Goal: Task Accomplishment & Management: Complete application form

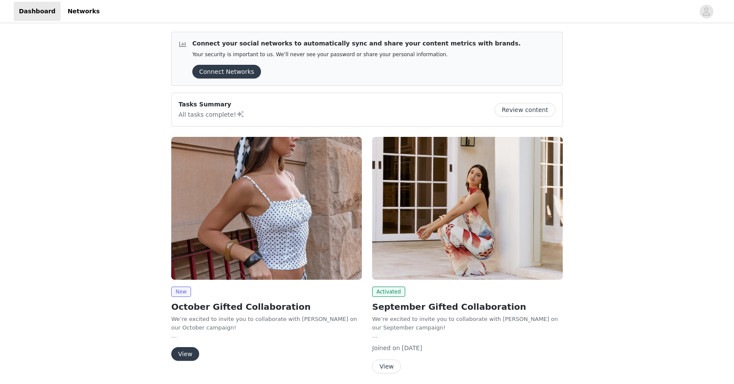
click at [263, 203] on img at bounding box center [266, 208] width 190 height 143
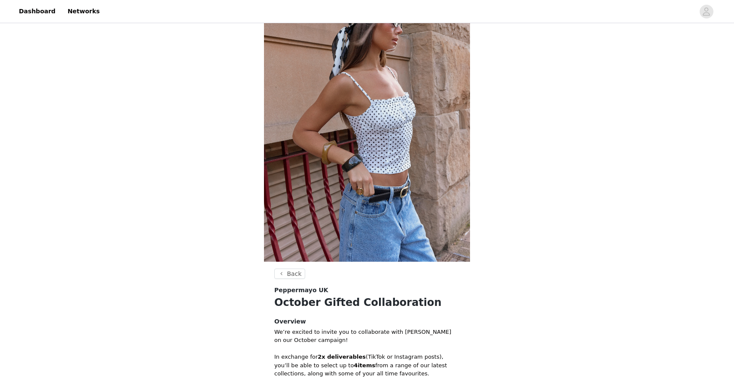
scroll to position [266, 0]
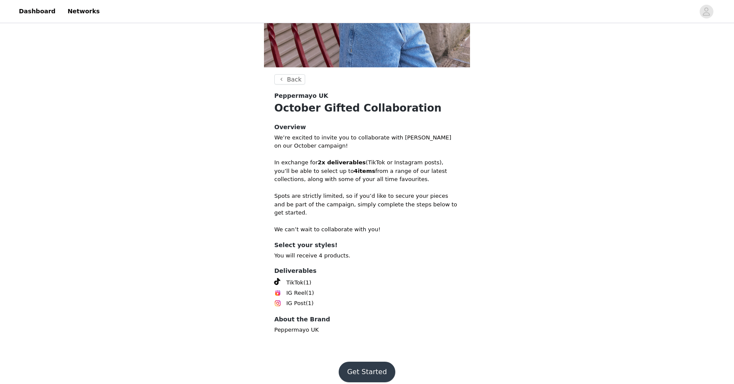
click at [381, 362] on button "Get Started" at bounding box center [366, 372] width 57 height 21
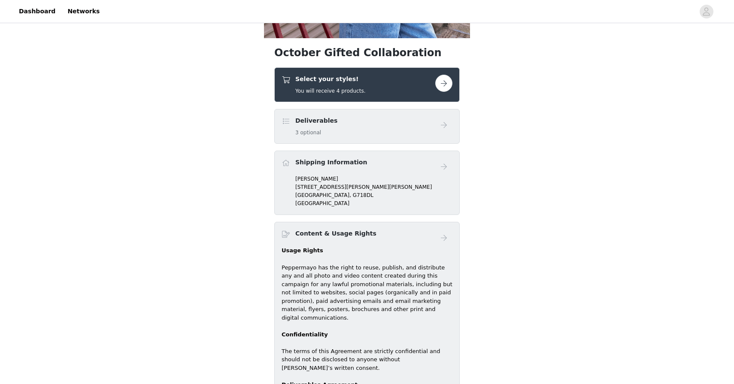
scroll to position [445, 0]
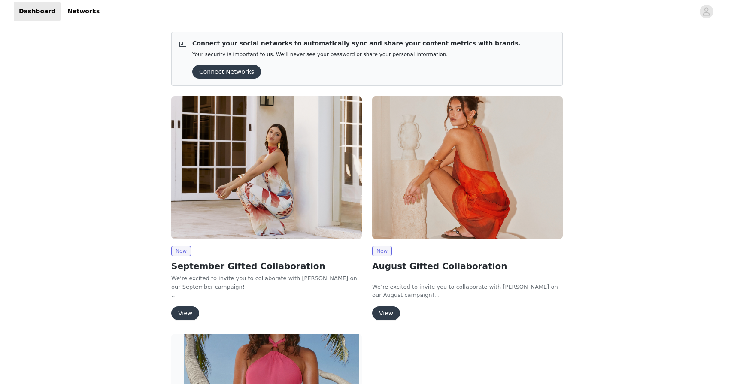
click at [284, 164] on img at bounding box center [266, 167] width 190 height 143
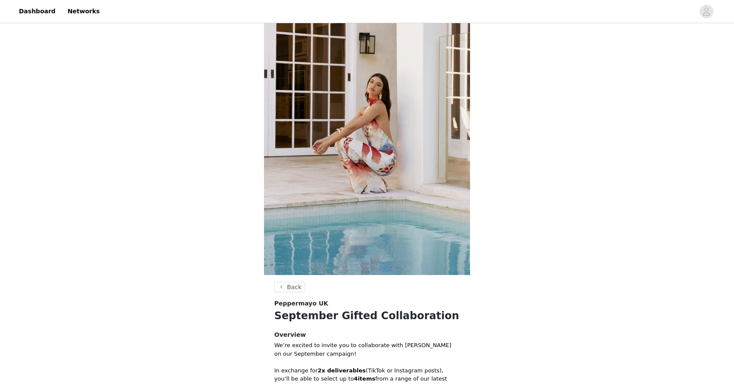
scroll to position [266, 0]
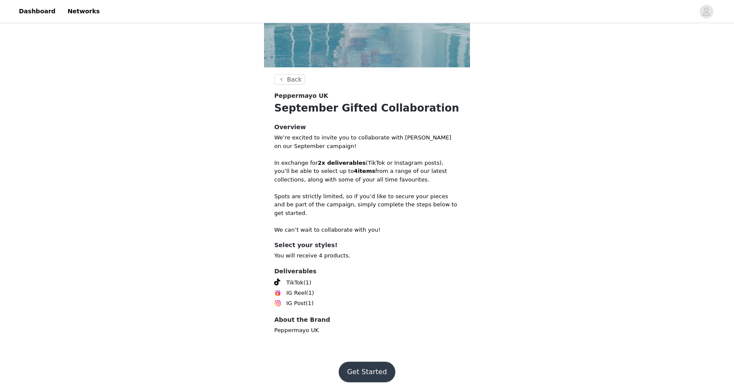
click at [350, 369] on button "Get Started" at bounding box center [366, 372] width 57 height 21
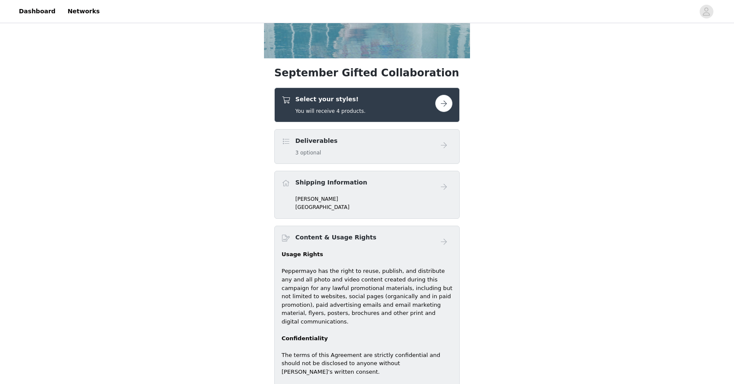
scroll to position [265, 0]
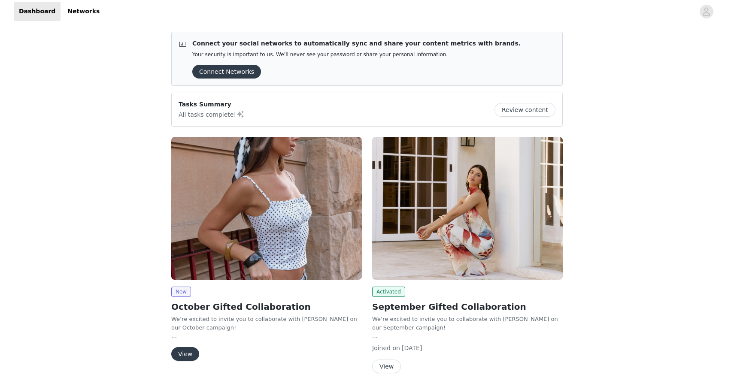
click at [264, 181] on img at bounding box center [266, 208] width 190 height 143
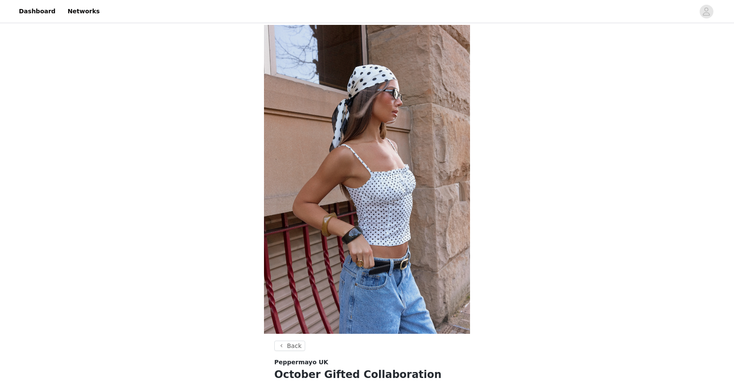
scroll to position [266, 0]
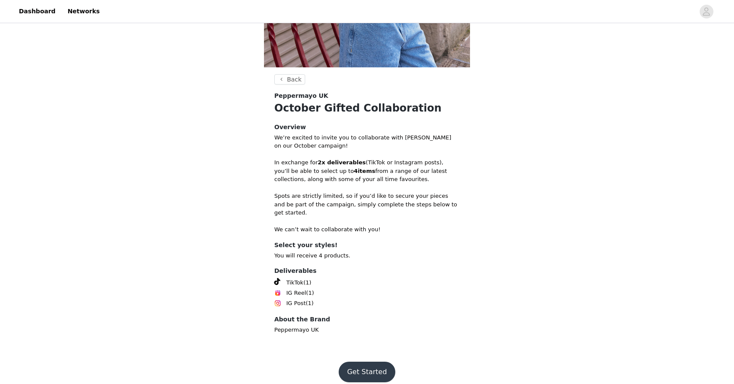
click at [350, 366] on button "Get Started" at bounding box center [366, 372] width 57 height 21
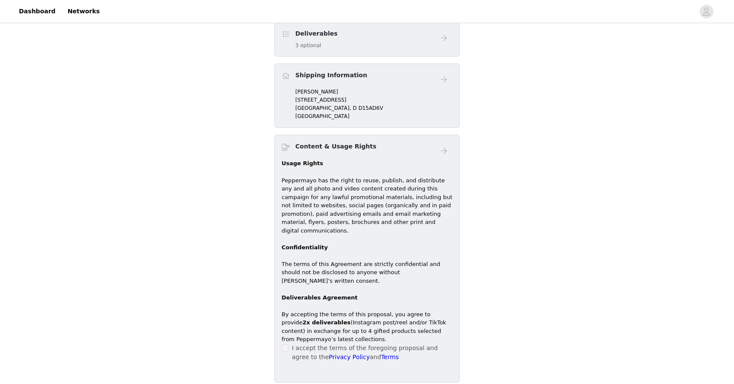
scroll to position [445, 0]
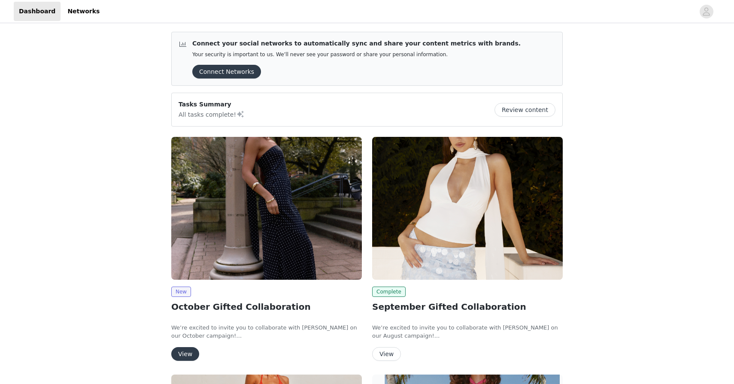
click at [214, 212] on img at bounding box center [266, 208] width 190 height 143
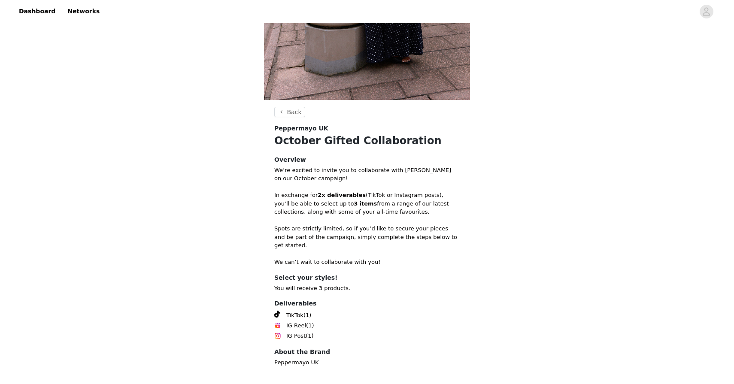
scroll to position [266, 0]
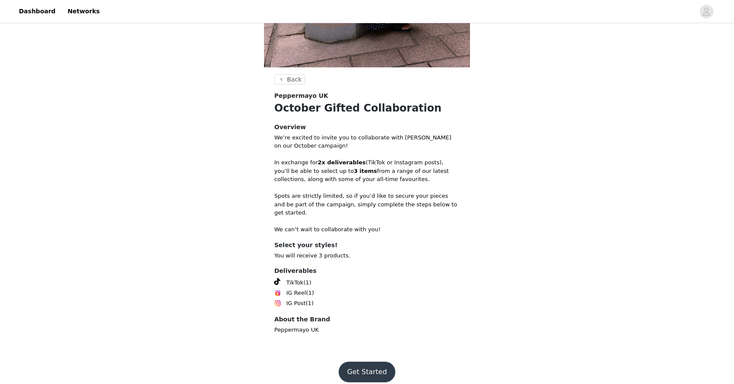
click at [350, 362] on button "Get Started" at bounding box center [366, 372] width 57 height 21
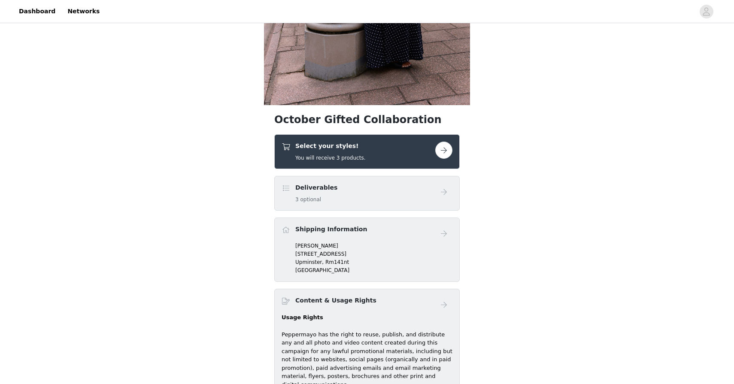
scroll to position [266, 0]
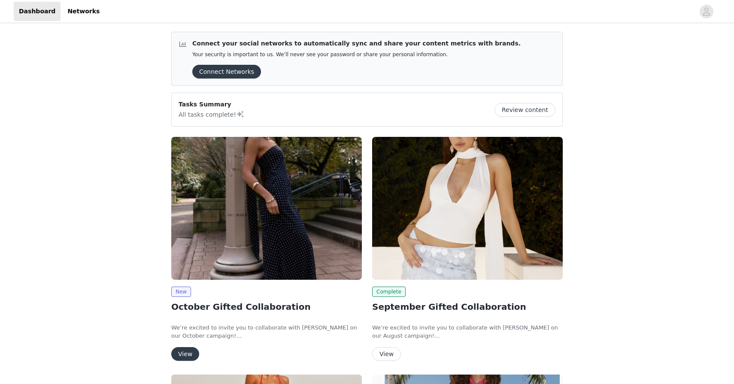
click at [199, 206] on img at bounding box center [266, 208] width 190 height 143
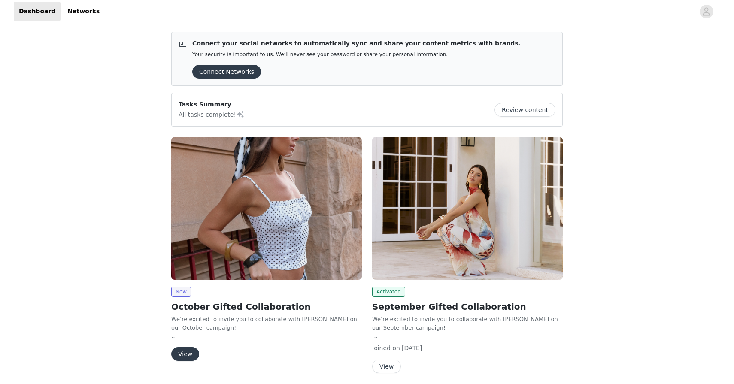
click at [257, 212] on img at bounding box center [266, 208] width 190 height 143
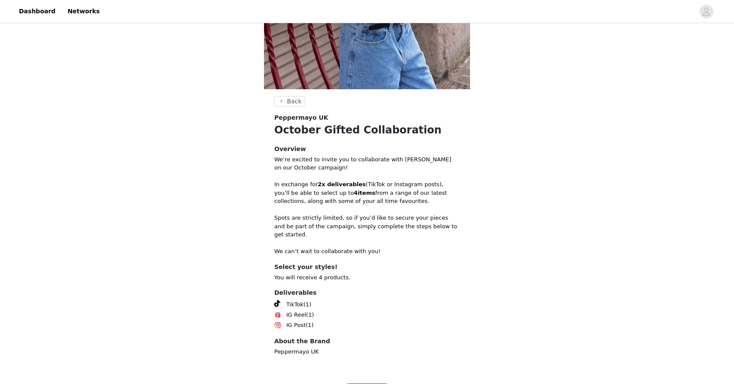
scroll to position [266, 0]
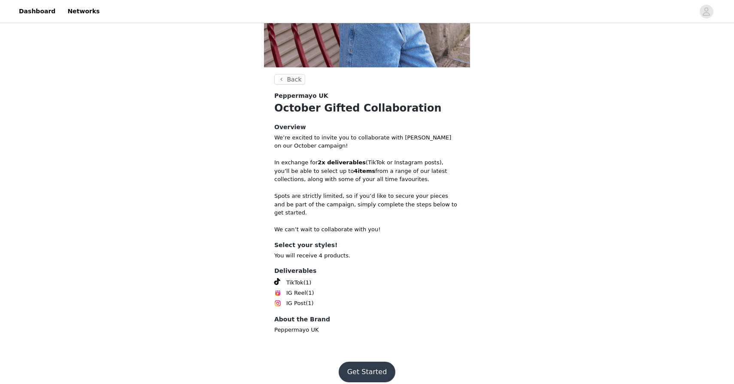
click at [351, 362] on button "Get Started" at bounding box center [366, 372] width 57 height 21
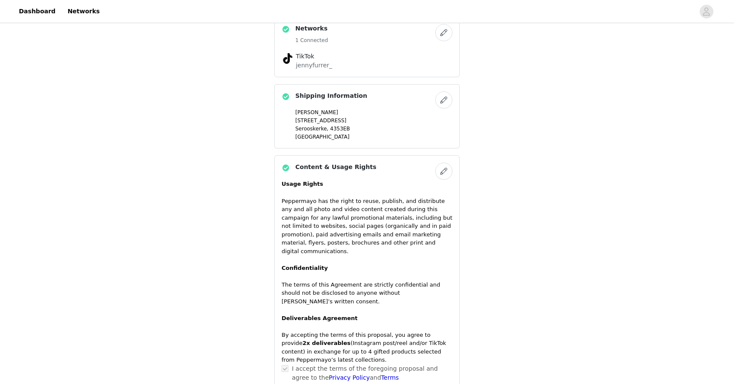
scroll to position [662, 0]
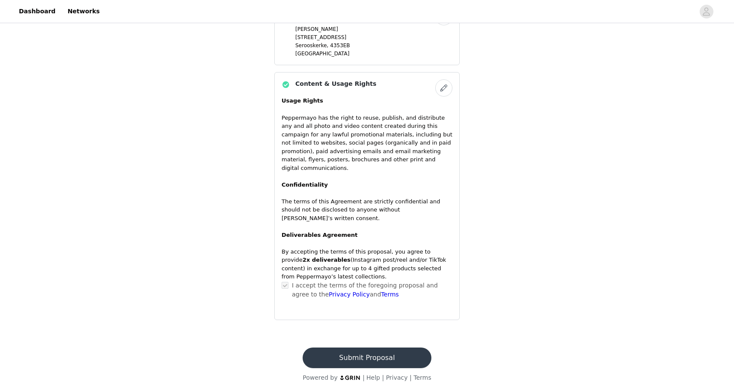
click at [341, 353] on button "Submit Proposal" at bounding box center [366, 357] width 128 height 21
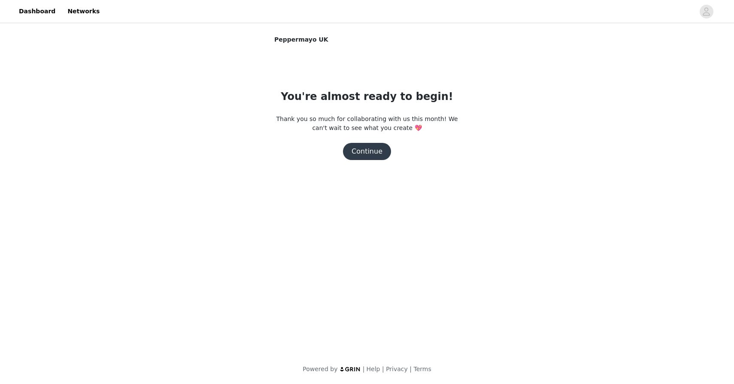
scroll to position [0, 0]
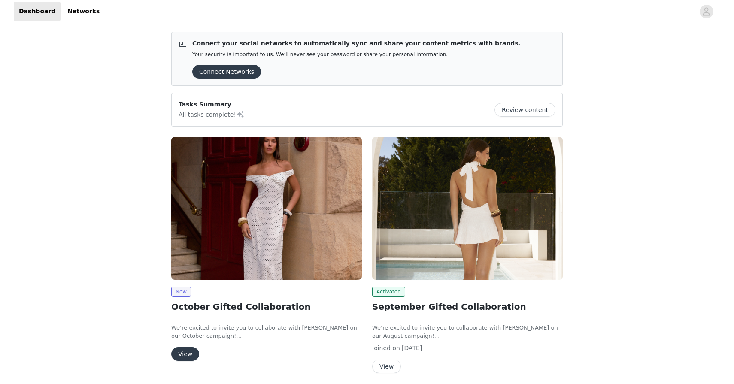
click at [263, 184] on img at bounding box center [266, 208] width 190 height 143
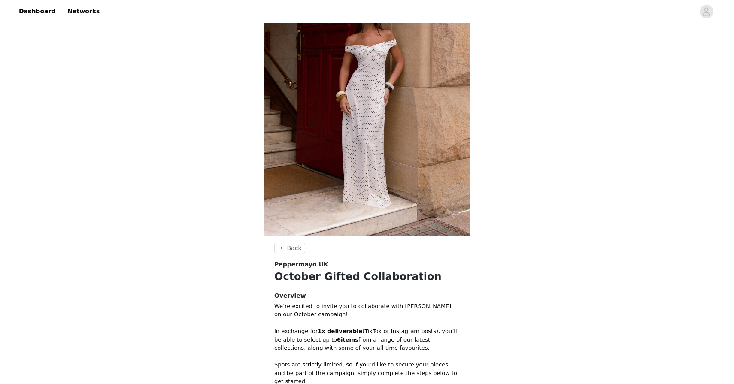
scroll to position [266, 0]
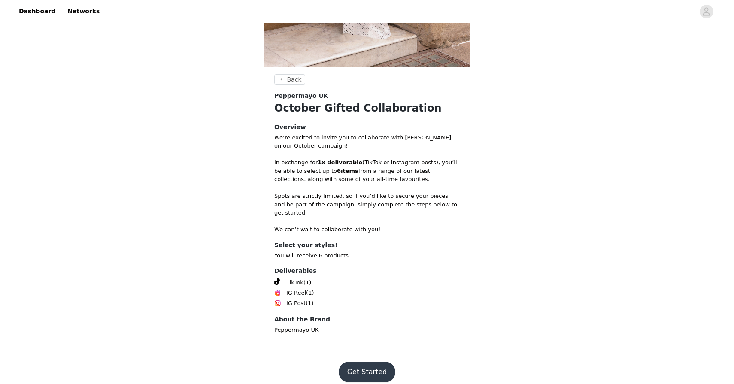
click at [343, 362] on button "Get Started" at bounding box center [366, 372] width 57 height 21
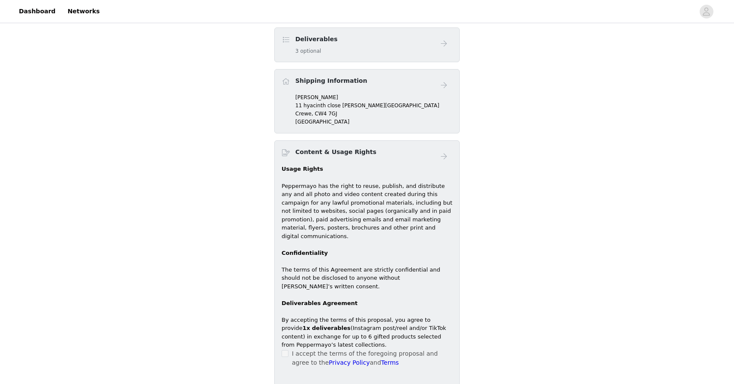
scroll to position [383, 0]
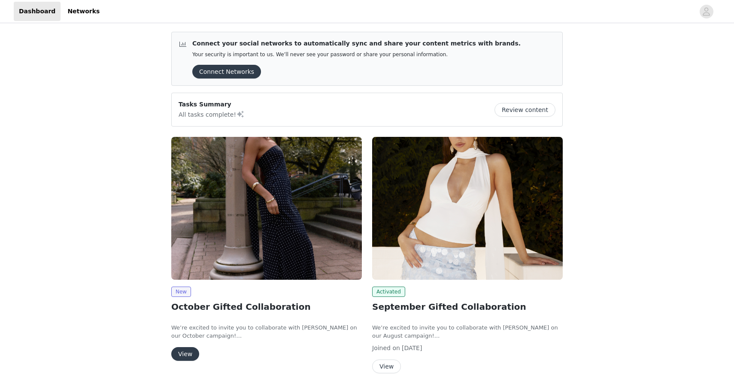
click at [221, 163] on img at bounding box center [266, 208] width 190 height 143
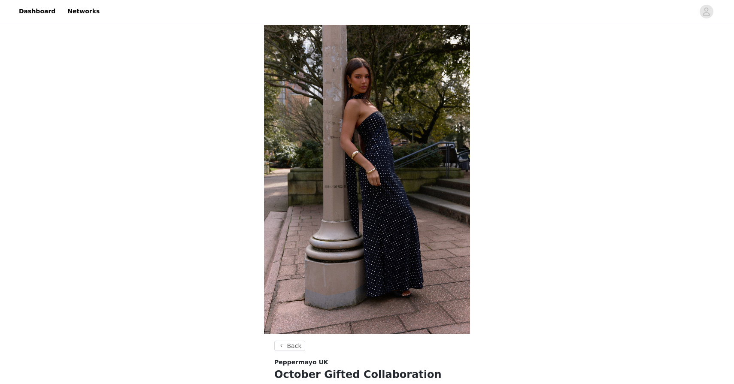
scroll to position [266, 0]
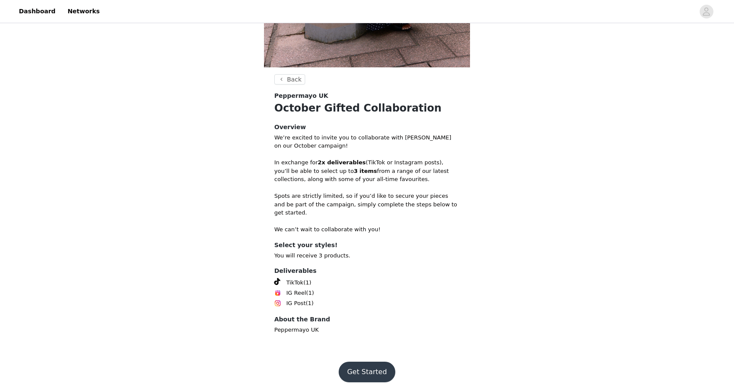
click at [350, 362] on button "Get Started" at bounding box center [366, 372] width 57 height 21
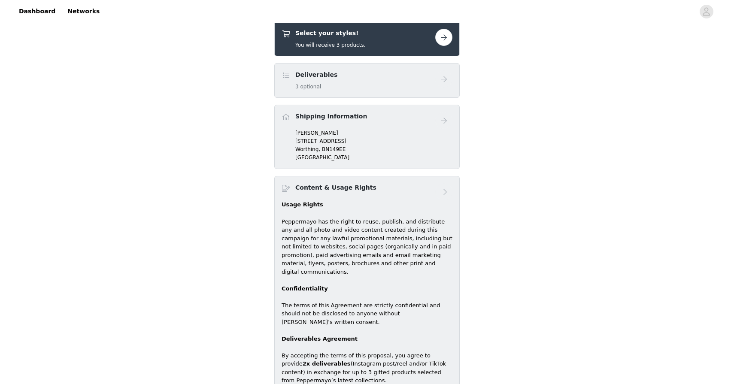
scroll to position [375, 0]
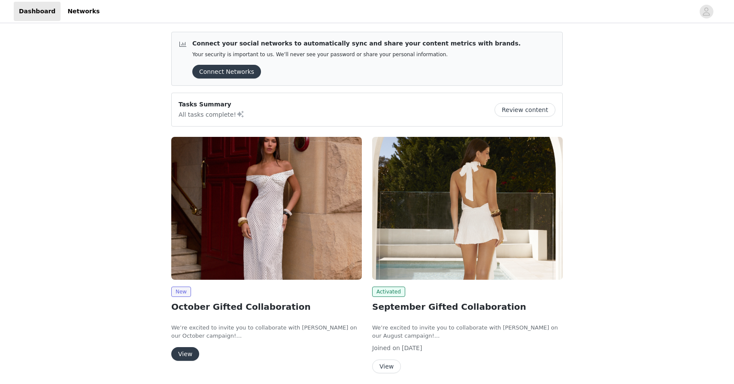
click at [285, 172] on img at bounding box center [266, 208] width 190 height 143
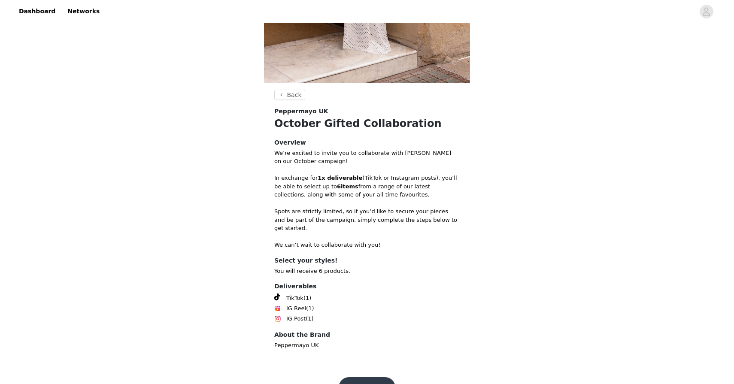
scroll to position [266, 0]
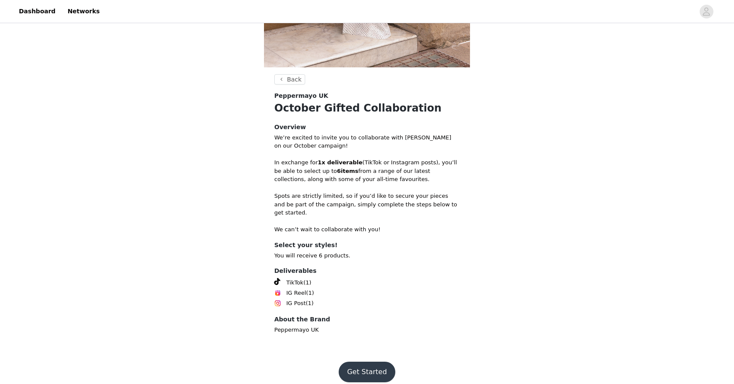
click at [350, 362] on button "Get Started" at bounding box center [366, 372] width 57 height 21
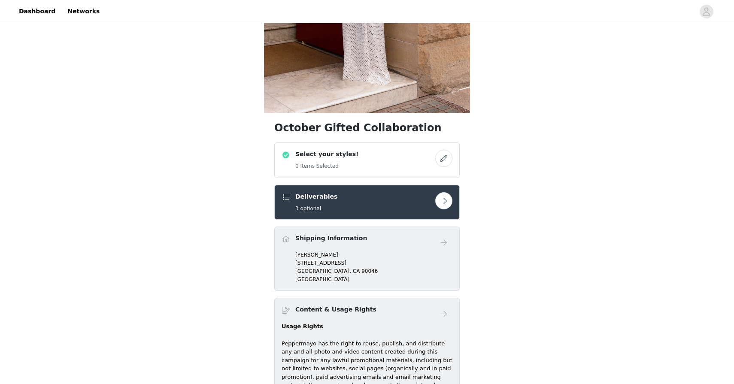
scroll to position [220, 0]
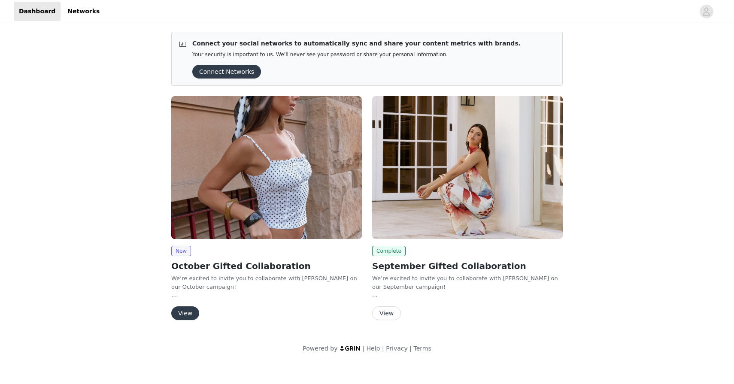
click at [222, 130] on img at bounding box center [266, 167] width 190 height 143
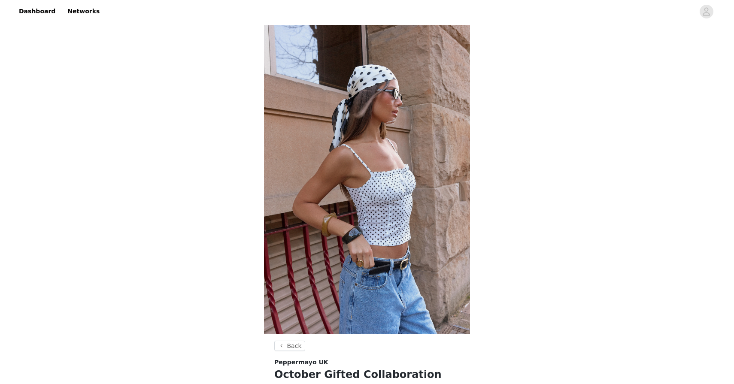
scroll to position [266, 0]
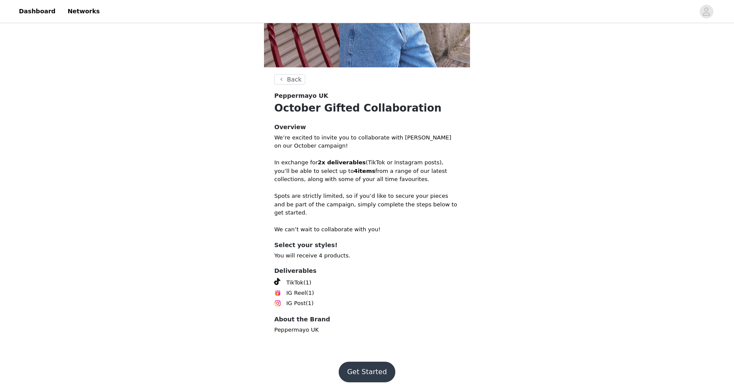
click at [371, 363] on button "Get Started" at bounding box center [366, 372] width 57 height 21
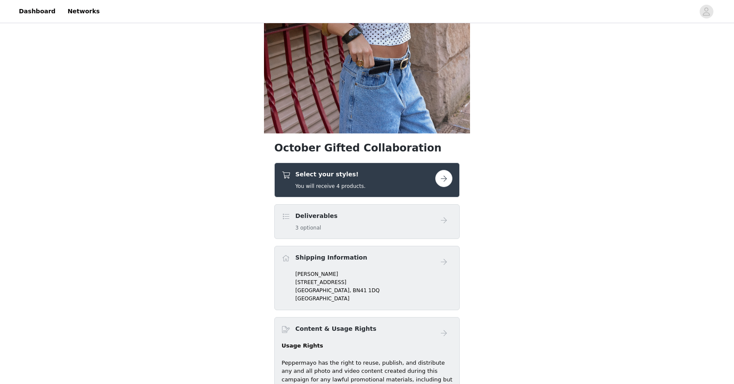
scroll to position [198, 0]
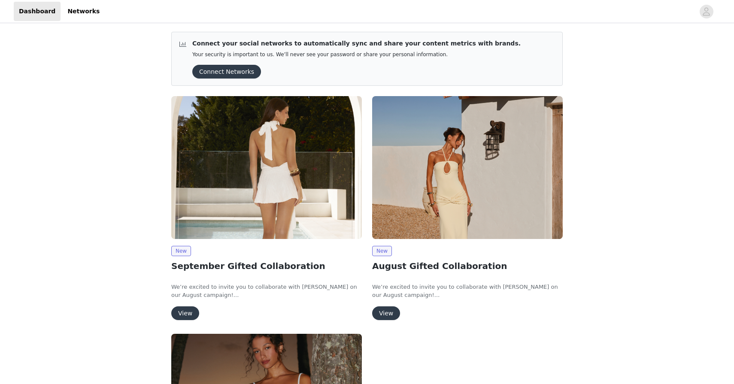
click at [227, 218] on img at bounding box center [266, 167] width 190 height 143
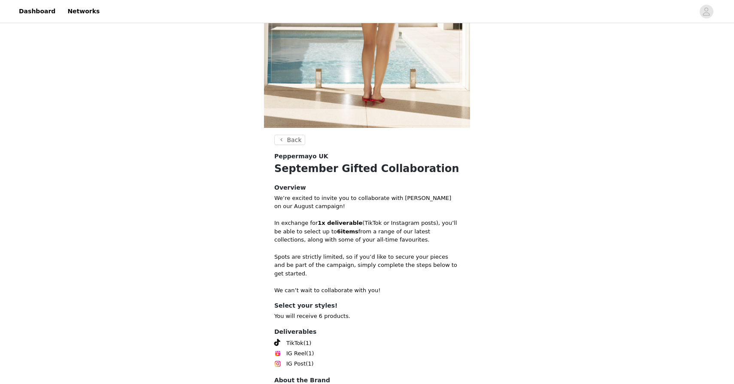
scroll to position [266, 0]
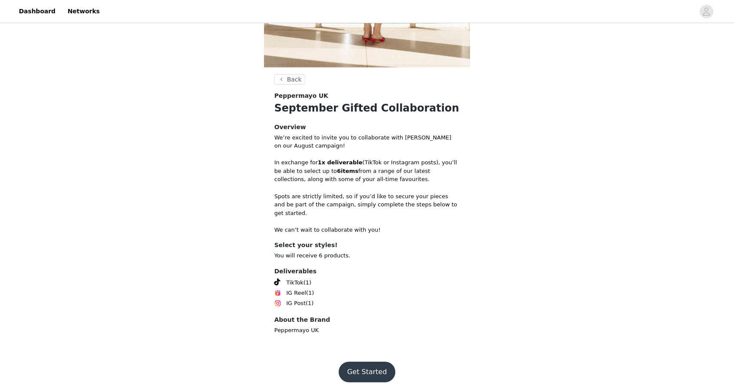
click at [342, 362] on div "Get Started" at bounding box center [366, 372] width 91 height 21
click at [344, 362] on button "Get Started" at bounding box center [366, 372] width 57 height 21
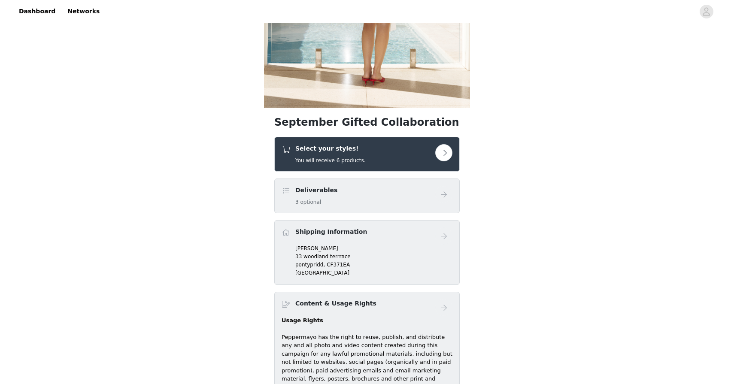
scroll to position [230, 0]
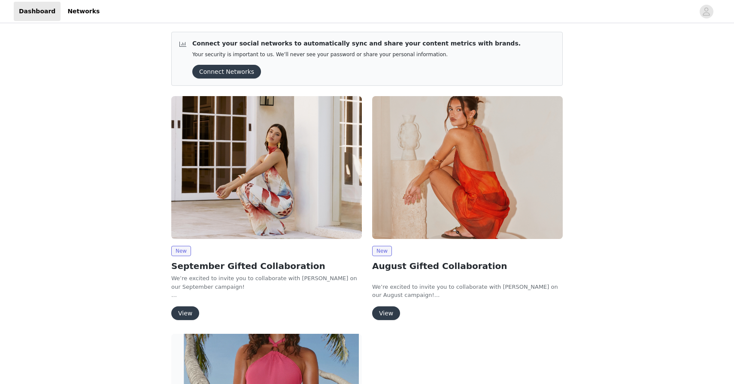
click at [249, 149] on img at bounding box center [266, 167] width 190 height 143
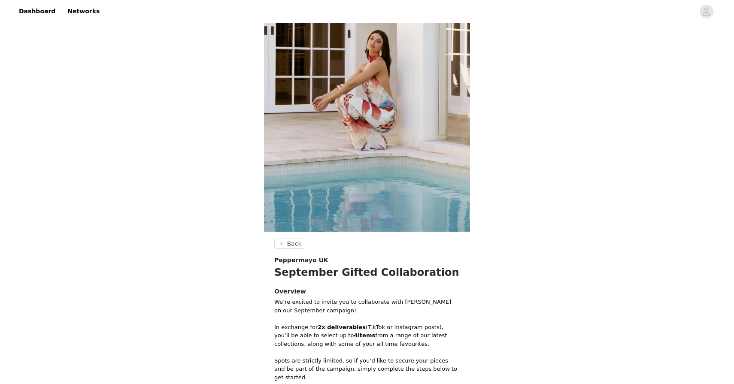
scroll to position [266, 0]
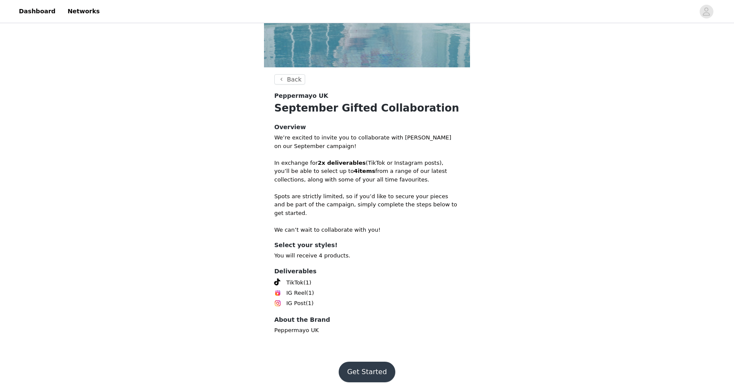
click at [346, 362] on button "Get Started" at bounding box center [366, 372] width 57 height 21
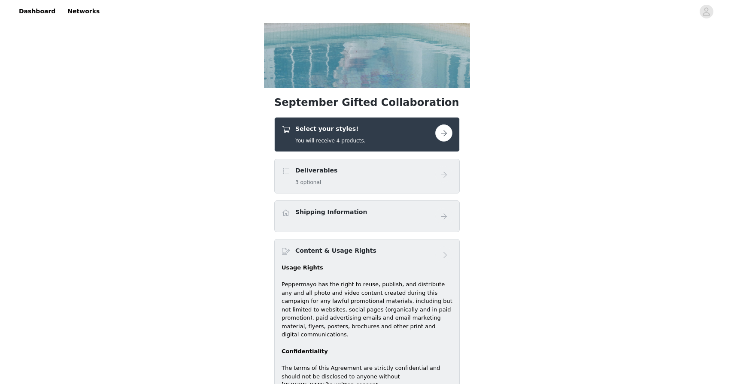
scroll to position [413, 0]
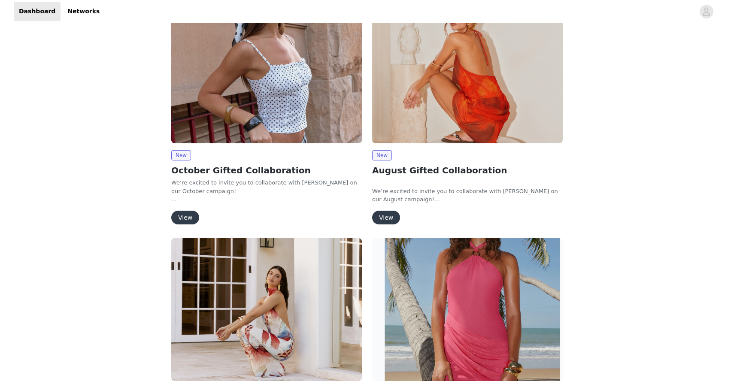
scroll to position [116, 0]
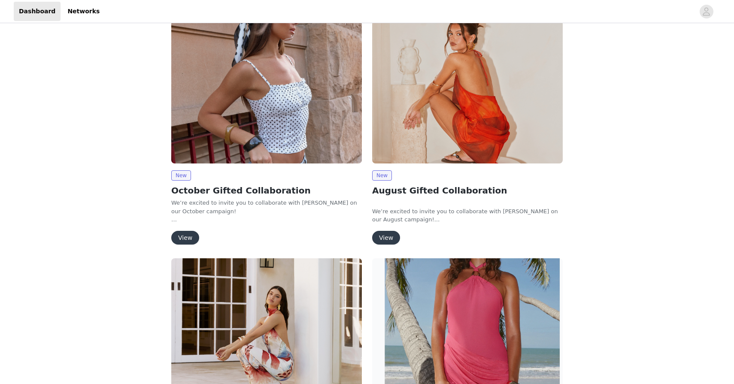
click at [273, 160] on img at bounding box center [266, 92] width 190 height 143
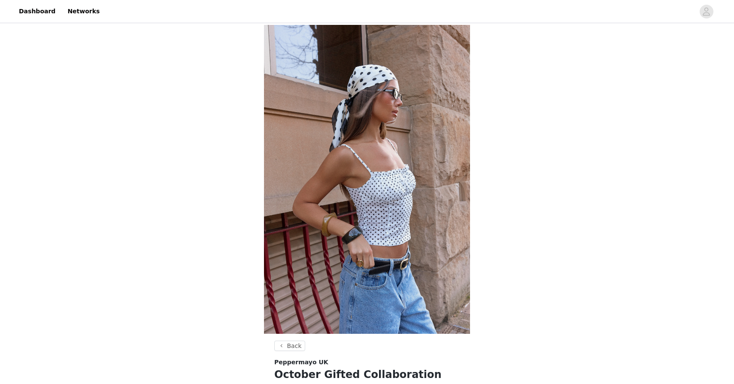
scroll to position [266, 0]
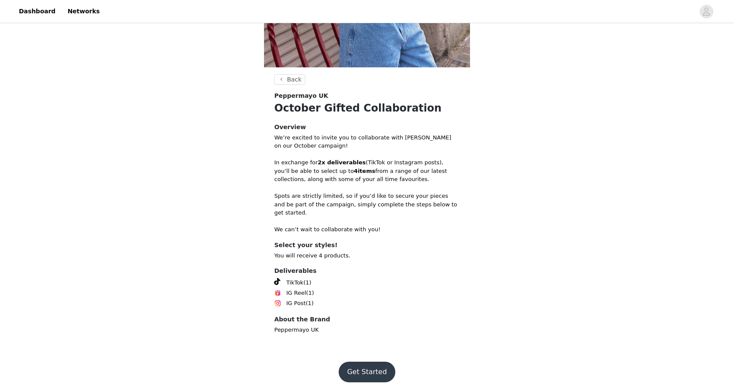
click at [353, 362] on button "Get Started" at bounding box center [366, 372] width 57 height 21
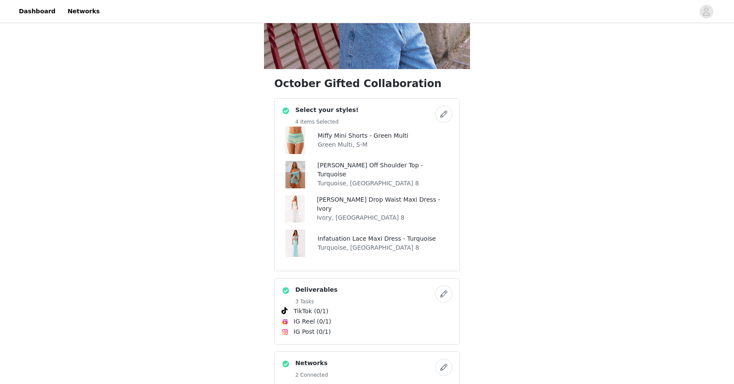
scroll to position [701, 0]
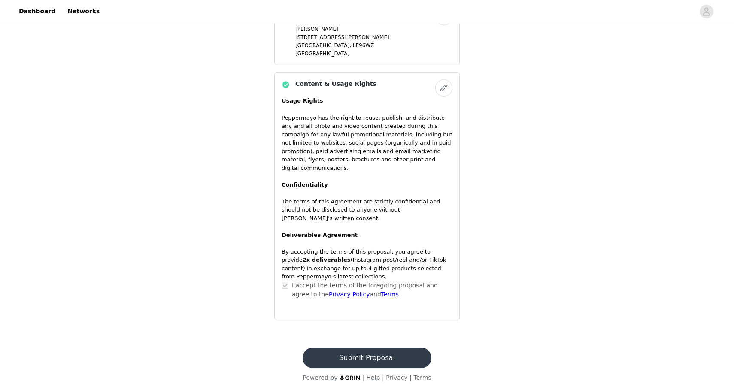
click at [341, 347] on button "Submit Proposal" at bounding box center [366, 357] width 128 height 21
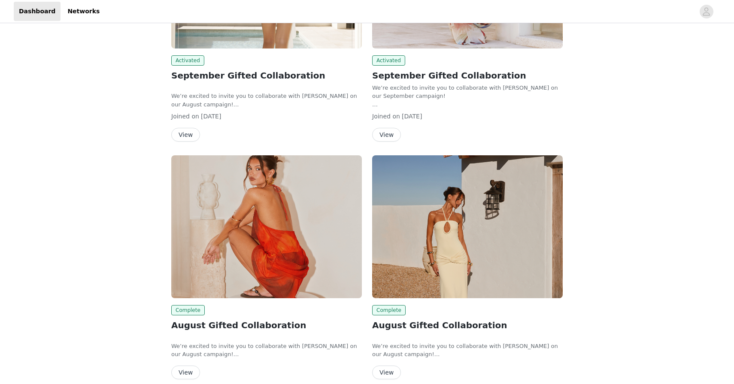
scroll to position [483, 0]
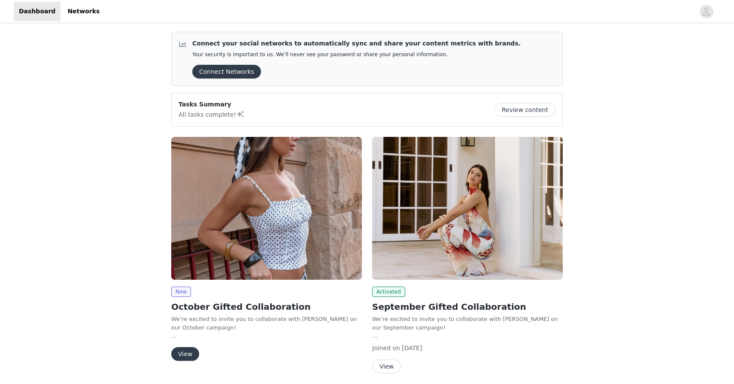
click at [216, 155] on img at bounding box center [266, 208] width 190 height 143
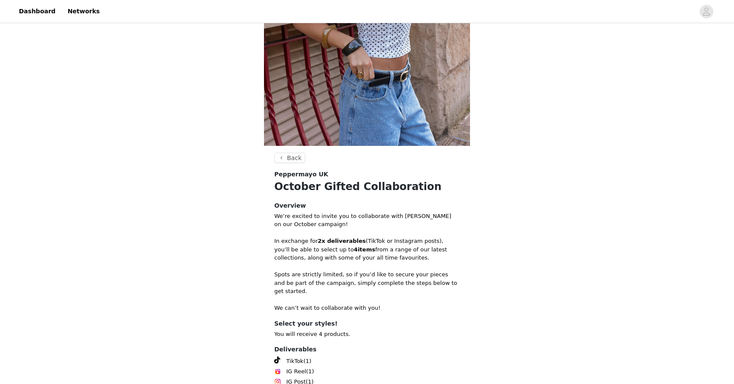
scroll to position [266, 0]
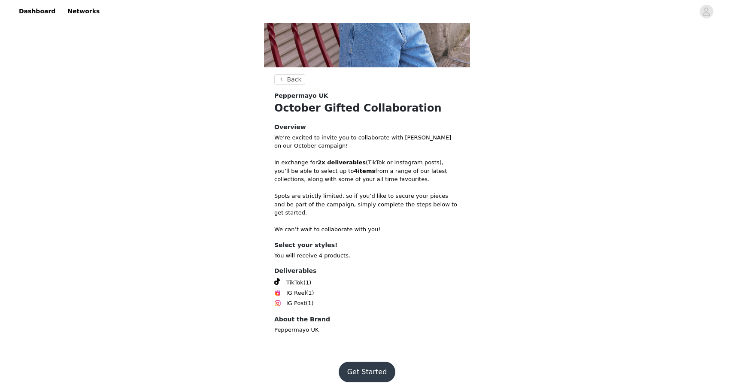
click at [360, 369] on button "Get Started" at bounding box center [366, 372] width 57 height 21
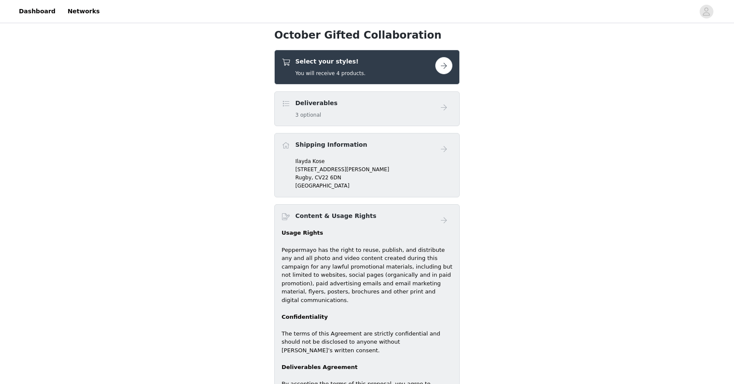
scroll to position [390, 0]
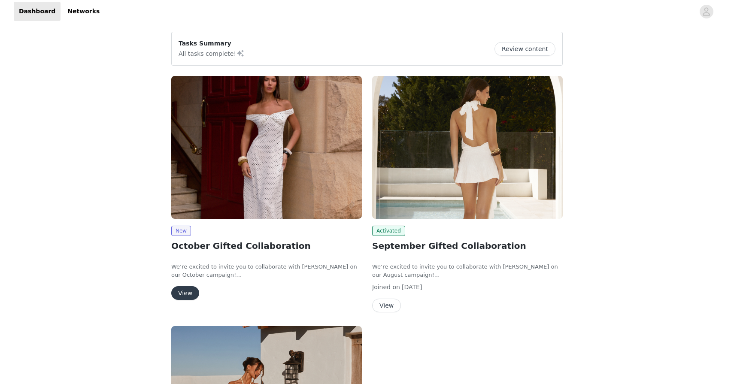
click at [259, 154] on img at bounding box center [266, 147] width 190 height 143
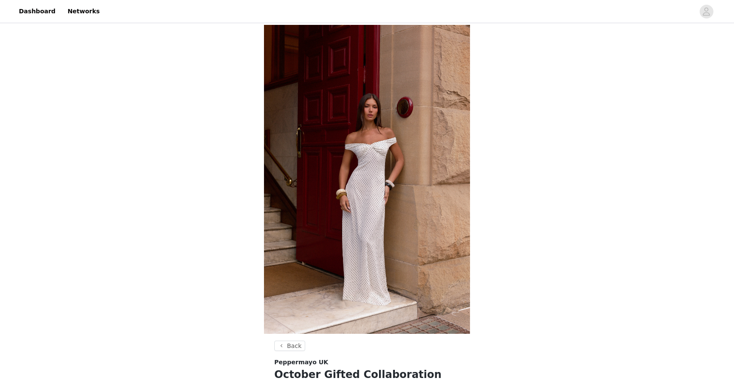
scroll to position [266, 0]
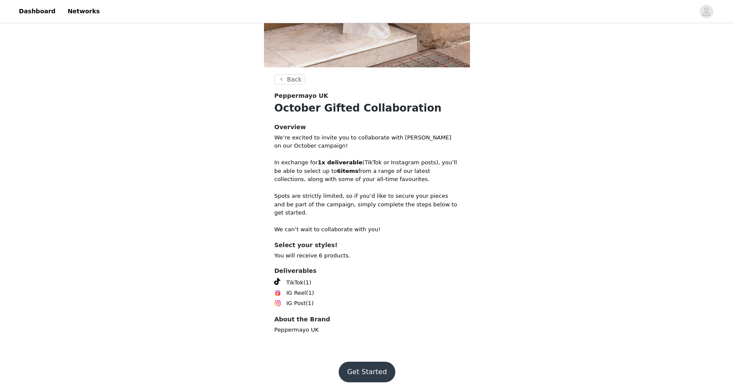
click at [361, 373] on button "Get Started" at bounding box center [366, 372] width 57 height 21
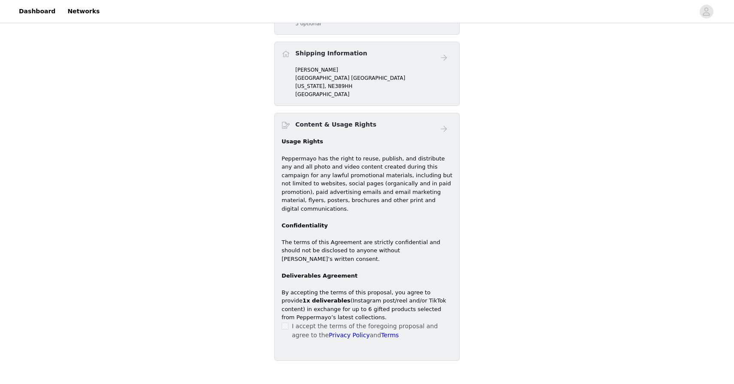
scroll to position [405, 0]
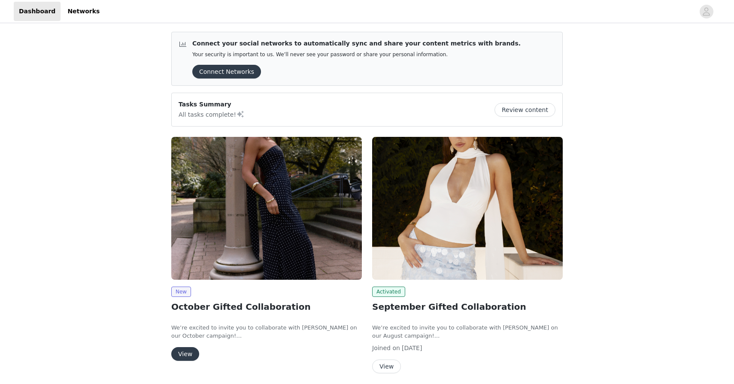
click at [244, 194] on img at bounding box center [266, 208] width 190 height 143
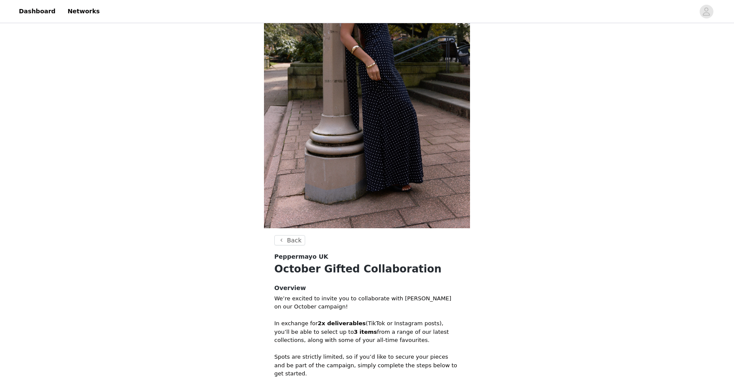
scroll to position [266, 0]
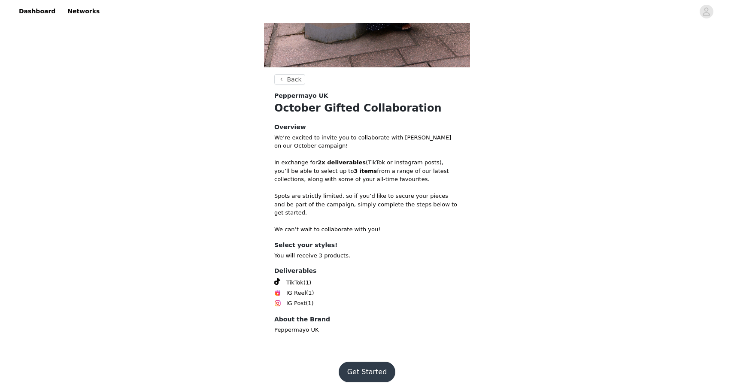
click at [349, 362] on button "Get Started" at bounding box center [366, 372] width 57 height 21
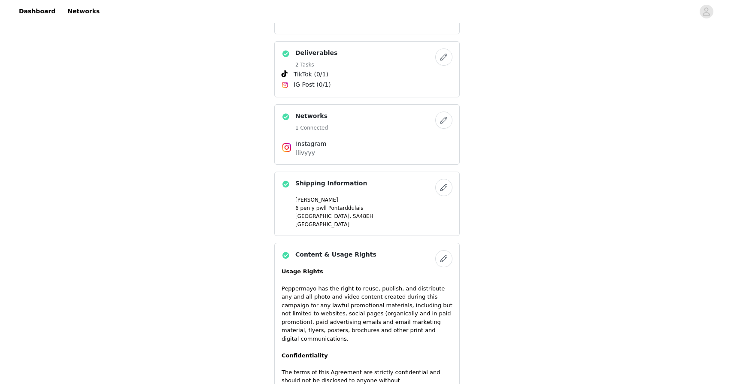
scroll to position [638, 0]
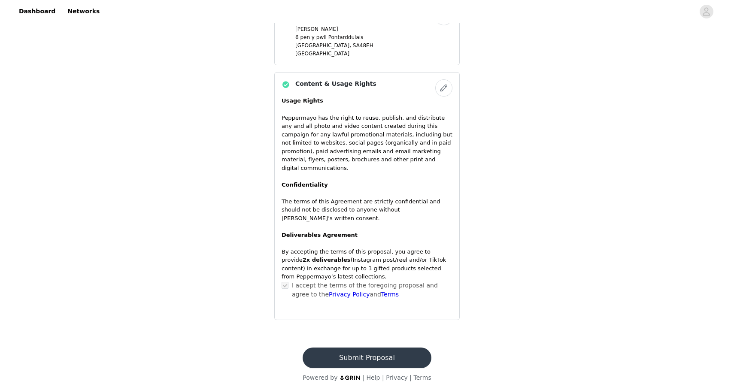
click at [326, 350] on button "Submit Proposal" at bounding box center [366, 357] width 128 height 21
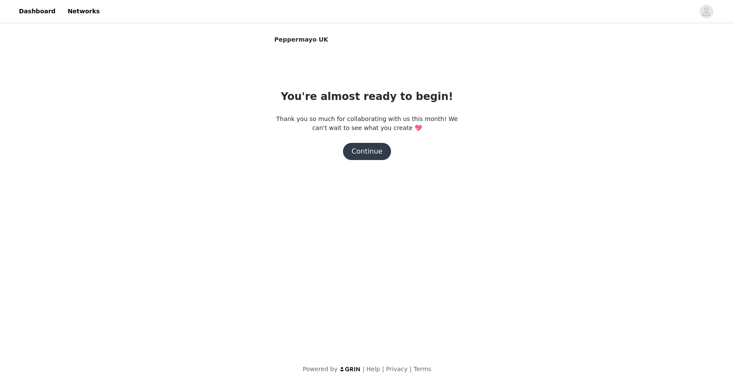
scroll to position [0, 0]
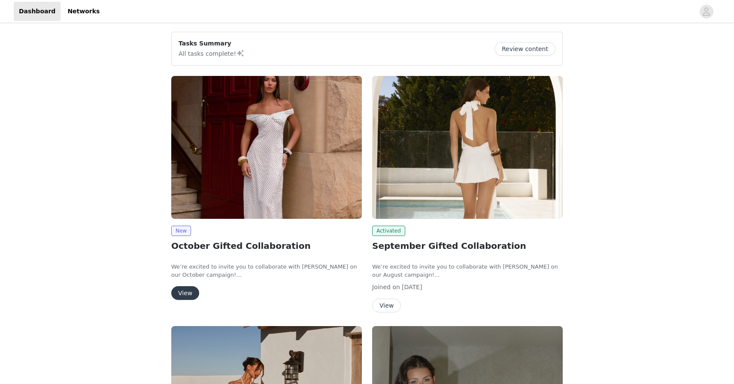
click at [174, 193] on img at bounding box center [266, 147] width 190 height 143
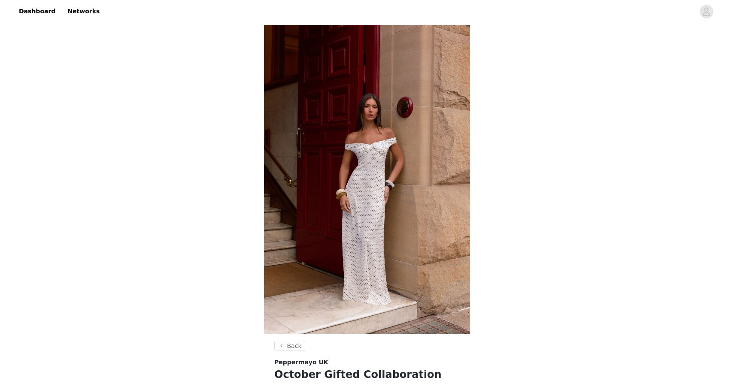
scroll to position [266, 0]
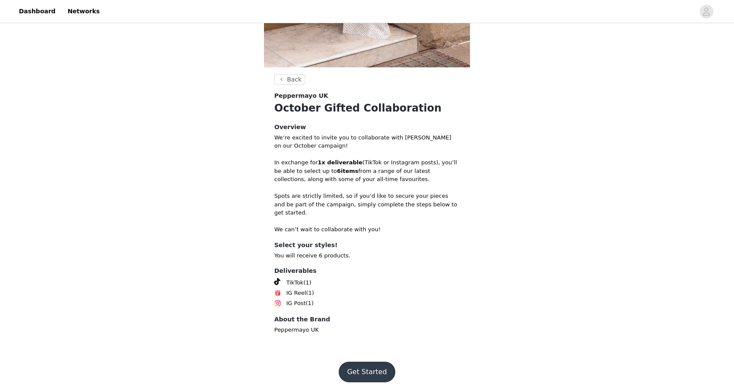
click at [365, 362] on button "Get Started" at bounding box center [366, 372] width 57 height 21
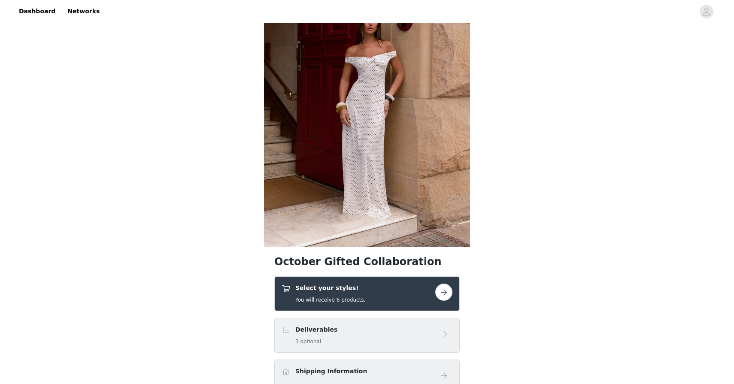
scroll to position [106, 0]
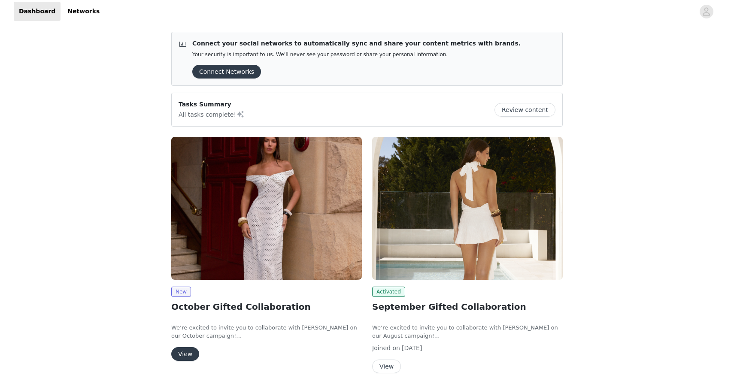
click at [218, 184] on img at bounding box center [266, 208] width 190 height 143
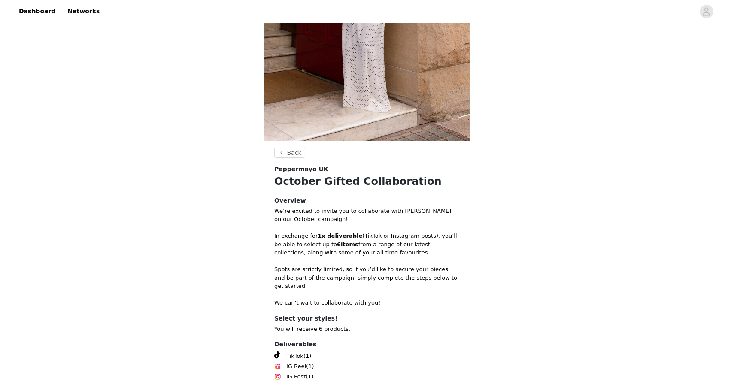
scroll to position [266, 0]
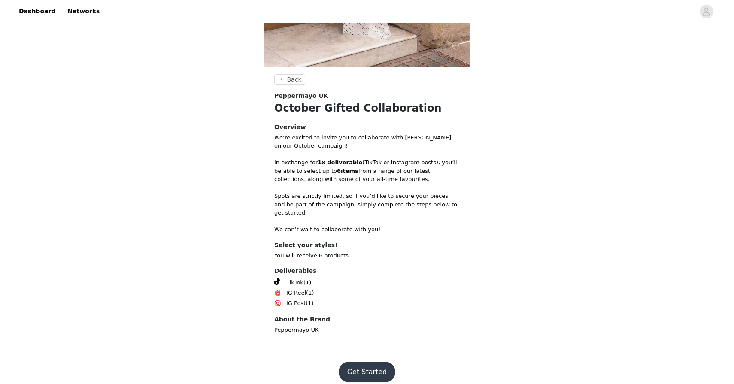
click at [367, 362] on button "Get Started" at bounding box center [366, 372] width 57 height 21
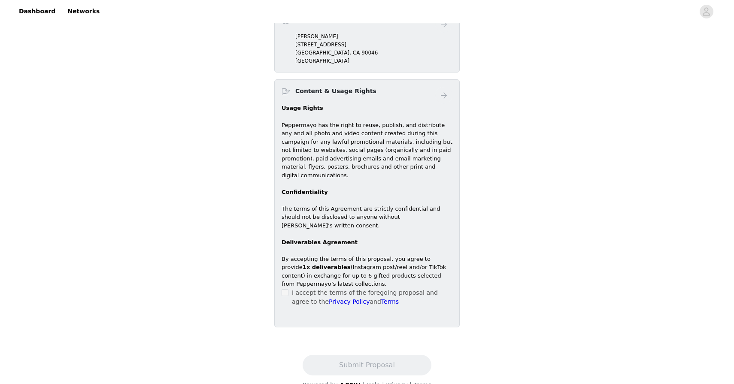
scroll to position [440, 0]
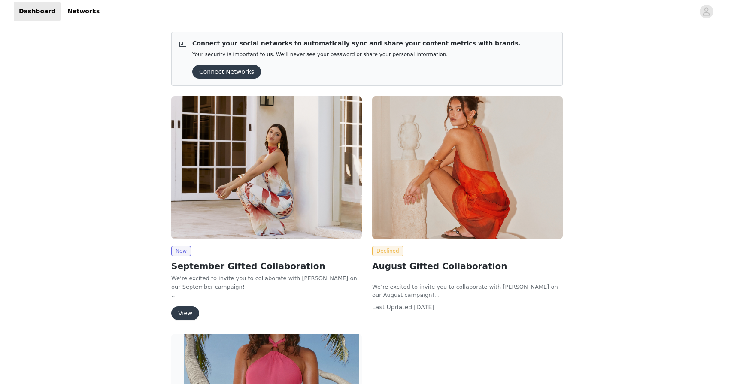
click at [257, 167] on img at bounding box center [266, 167] width 190 height 143
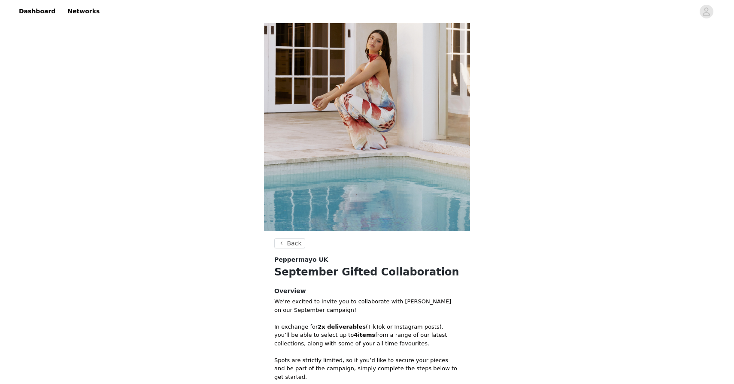
scroll to position [266, 0]
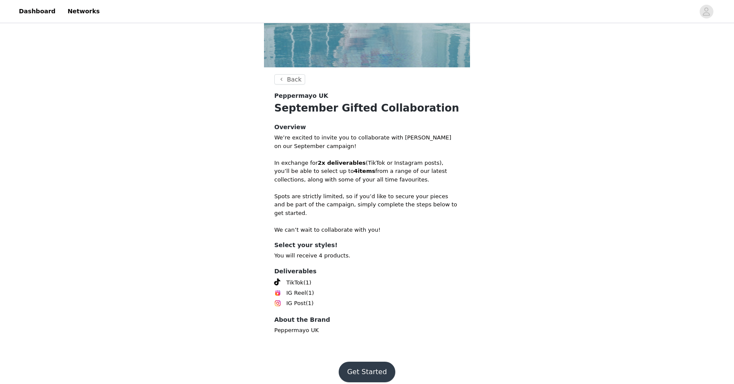
click at [350, 363] on button "Get Started" at bounding box center [366, 372] width 57 height 21
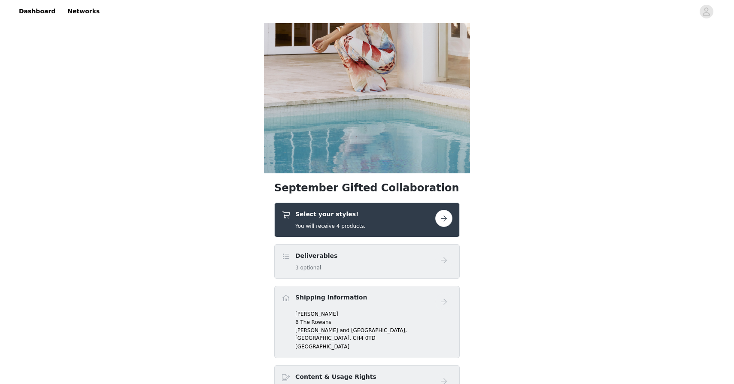
scroll to position [174, 0]
